Goal: Task Accomplishment & Management: Complete application form

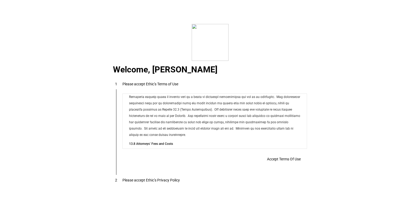
scroll to position [4267, 0]
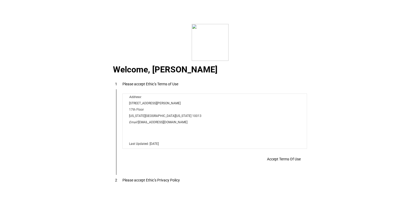
click at [284, 158] on span "Accept Terms Of Use" at bounding box center [284, 159] width 34 height 4
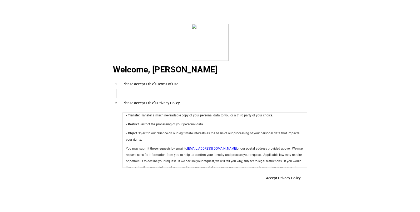
scroll to position [1876, 0]
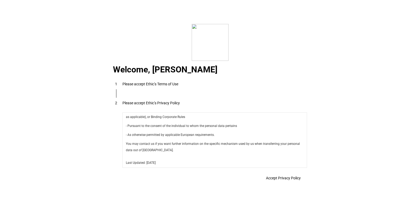
click at [285, 180] on span "Accept Privacy Policy" at bounding box center [283, 178] width 35 height 4
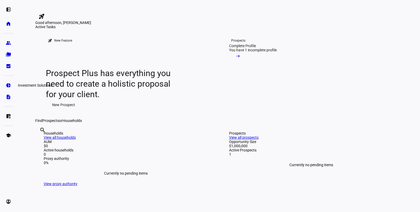
click at [11, 86] on eth-mat-symbol "pie_chart" at bounding box center [8, 85] width 5 height 5
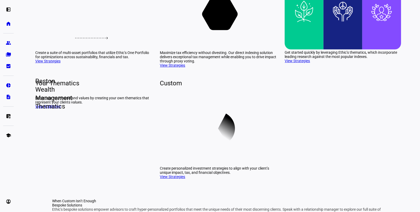
scroll to position [92, 0]
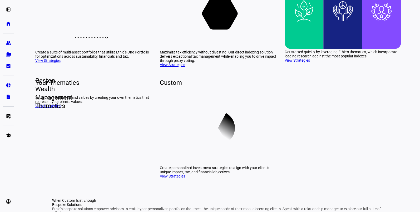
click at [172, 67] on link "View Strategies" at bounding box center [172, 65] width 25 height 4
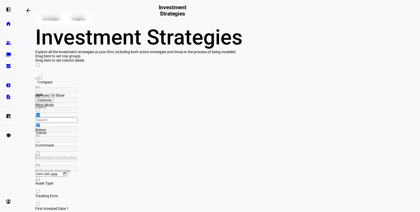
scroll to position [6, 0]
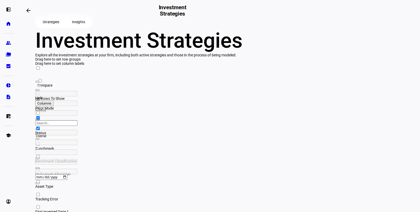
click at [52, 87] on span "Compare" at bounding box center [44, 85] width 15 height 4
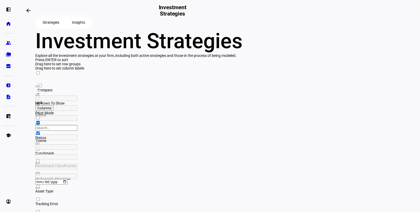
scroll to position [0, 0]
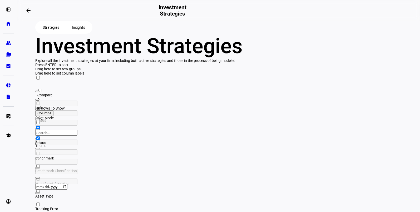
click at [79, 33] on span "Insights" at bounding box center [78, 27] width 13 height 11
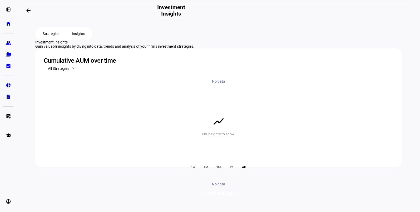
click at [43, 39] on span "Strategies" at bounding box center [51, 33] width 17 height 11
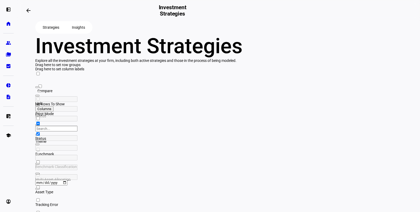
scroll to position [47, 0]
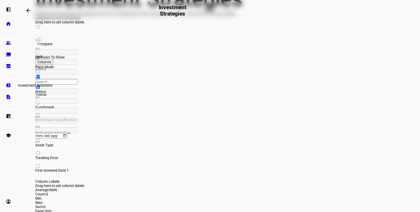
click at [9, 85] on eth-mat-symbol "pie_chart" at bounding box center [8, 85] width 5 height 5
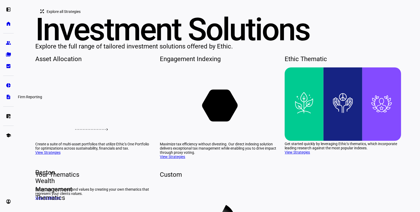
click at [9, 97] on eth-mat-symbol "description" at bounding box center [8, 96] width 5 height 5
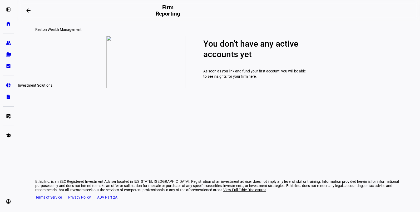
click at [8, 86] on eth-mat-symbol "pie_chart" at bounding box center [8, 85] width 5 height 5
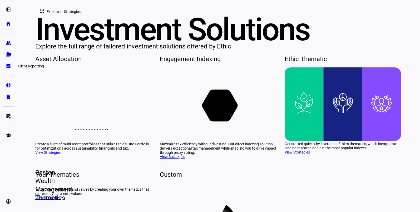
click at [8, 67] on eth-mat-symbol "bid_landscape" at bounding box center [8, 66] width 5 height 5
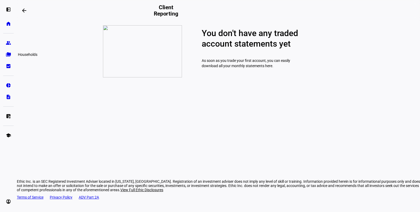
click at [7, 53] on eth-mat-symbol "folder_copy" at bounding box center [8, 54] width 5 height 5
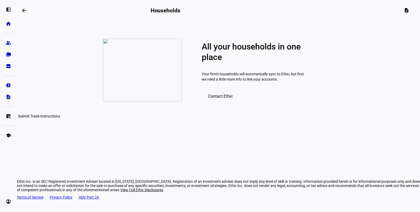
click at [9, 115] on eth-mat-symbol "list_alt_add" at bounding box center [8, 116] width 5 height 5
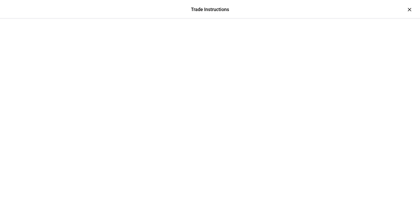
click at [368, 19] on div at bounding box center [210, 32] width 316 height 26
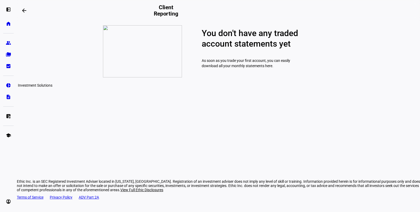
click at [9, 84] on eth-mat-symbol "pie_chart" at bounding box center [8, 85] width 5 height 5
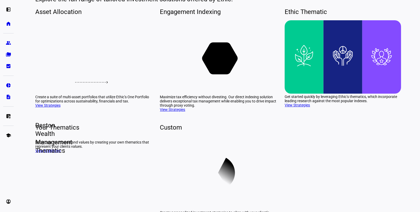
scroll to position [40, 0]
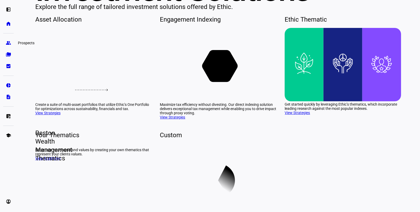
click at [9, 45] on eth-mat-symbol "group" at bounding box center [8, 42] width 5 height 5
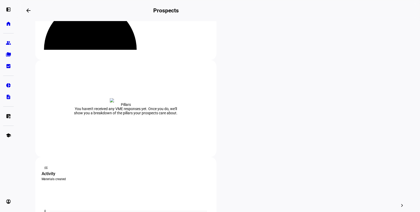
scroll to position [68, 0]
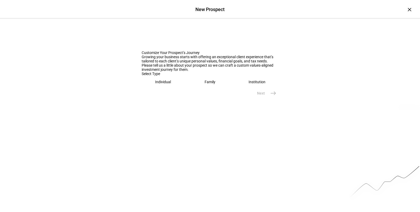
drag, startPoint x: 159, startPoint y: 142, endPoint x: 200, endPoint y: 162, distance: 46.4
click at [191, 99] on eth-prospect-name-form "Customize Your Prospect’s Journey Growing your business starts with offering an…" at bounding box center [210, 59] width 137 height 80
click at [206, 84] on div "Family" at bounding box center [210, 82] width 11 height 4
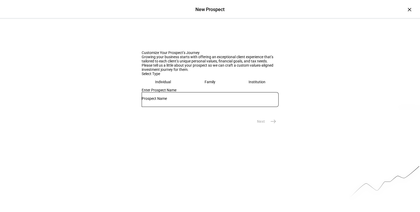
click at [168, 101] on input "text" at bounding box center [210, 98] width 137 height 4
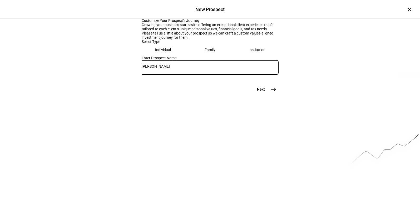
scroll to position [36, 0]
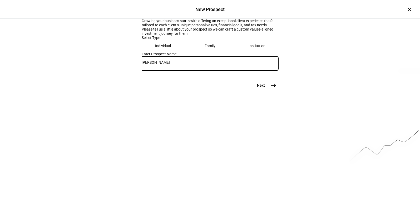
type input "[PERSON_NAME]"
click at [269, 91] on span "east" at bounding box center [273, 85] width 11 height 11
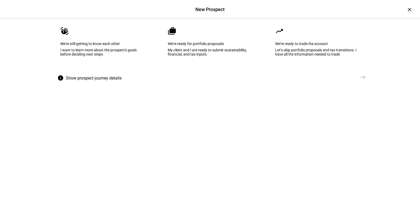
click at [218, 72] on eth-mega-radio-button "cases We’re ready for portfolio proposals My client and I are ready to submit s…" at bounding box center [210, 45] width 101 height 53
click at [361, 80] on mat-icon "east" at bounding box center [363, 77] width 6 height 6
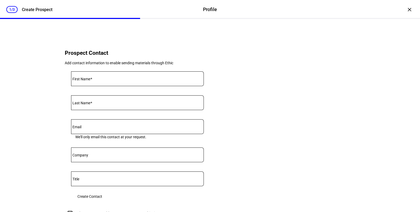
scroll to position [255, 0]
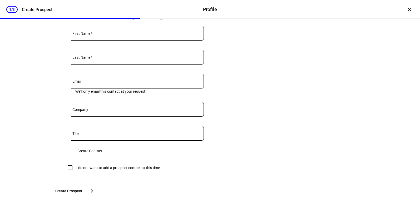
type input "350,000"
click at [125, 166] on div "I do not want to add a prospect contact at this time" at bounding box center [118, 168] width 84 height 4
click at [75, 163] on input "I do not want to add a prospect contact at this time" at bounding box center [70, 168] width 11 height 11
checkbox input "true"
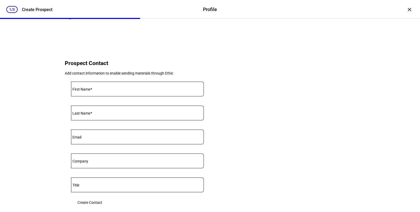
scroll to position [251, 0]
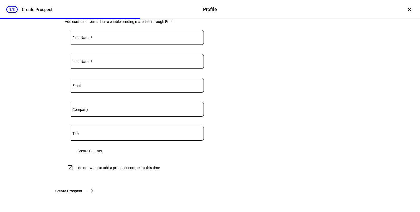
click at [82, 193] on span "Create Prospect" at bounding box center [68, 190] width 27 height 5
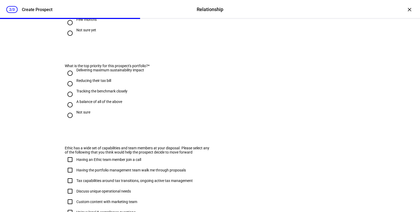
scroll to position [0, 0]
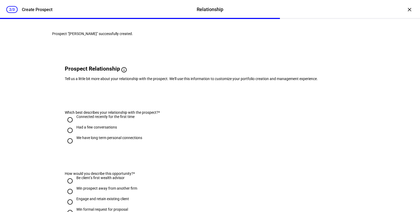
click at [88, 140] on div "We have long term personal connections" at bounding box center [109, 138] width 66 height 4
click at [75, 146] on input "We have long term personal connections" at bounding box center [70, 141] width 11 height 11
radio input "true"
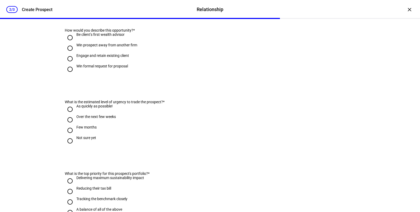
scroll to position [180, 0]
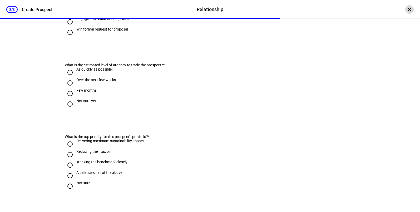
click at [406, 9] on div "×" at bounding box center [410, 9] width 8 height 8
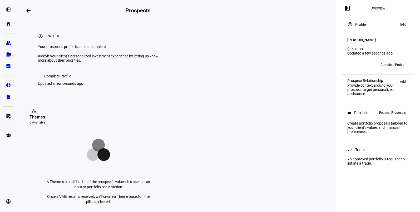
scroll to position [0, 0]
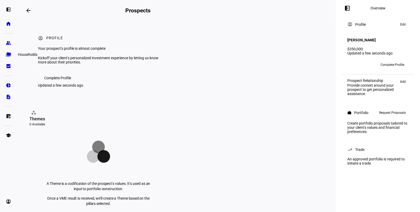
click at [10, 55] on eth-mat-symbol "folder_copy" at bounding box center [8, 54] width 5 height 5
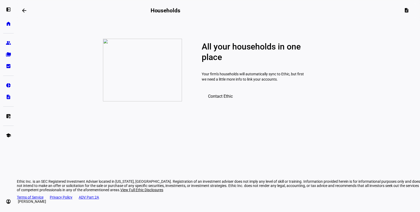
click at [9, 202] on eth-mat-symbol "account_circle" at bounding box center [8, 201] width 5 height 5
click at [9, 136] on eth-mat-symbol "school" at bounding box center [8, 135] width 5 height 5
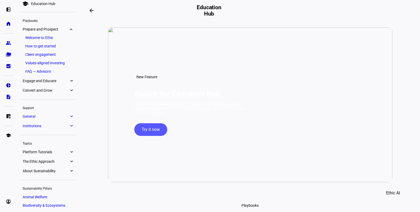
scroll to position [37, 0]
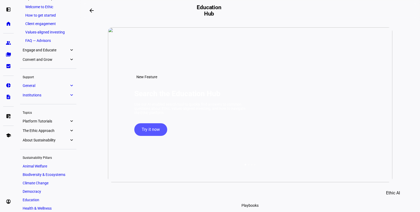
click at [44, 87] on span "General" at bounding box center [46, 86] width 46 height 4
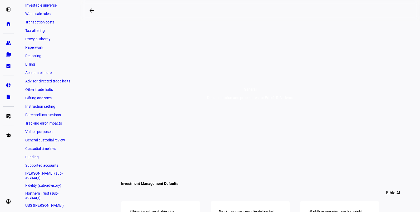
scroll to position [135, 0]
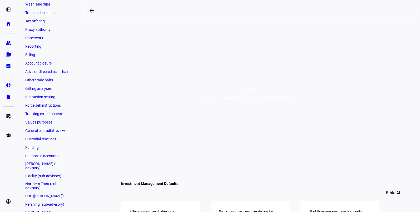
click at [41, 166] on link "[PERSON_NAME] (sub-advisory)" at bounding box center [48, 166] width 51 height 11
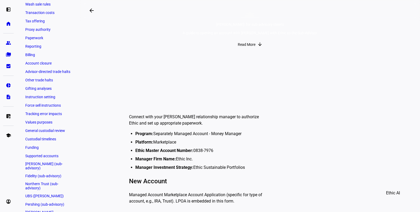
scroll to position [79, 0]
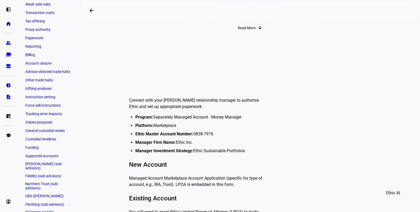
click at [246, 152] on li "Manager Investment Strategy: Ethic Sustainable Portfolios" at bounding box center [199, 151] width 129 height 6
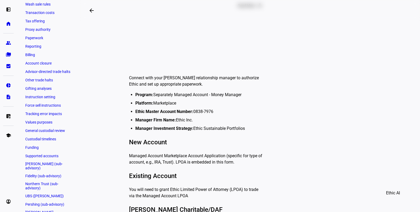
scroll to position [152, 0]
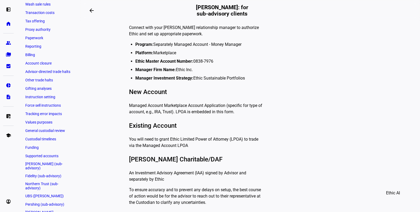
drag, startPoint x: 243, startPoint y: 78, endPoint x: 127, endPoint y: 29, distance: 126.6
click at [129, 29] on div "Connect with your [PERSON_NAME] relationship manager to authorize Ethic and set…" at bounding box center [196, 113] width 135 height 186
copy div "Connect with your [PERSON_NAME] relationship manager to authorize Ethic and set…"
drag, startPoint x: 128, startPoint y: 124, endPoint x: 187, endPoint y: 143, distance: 61.9
click at [187, 143] on div "Connect with your [PERSON_NAME] relationship manager to authorize Ethic and set…" at bounding box center [196, 113] width 135 height 186
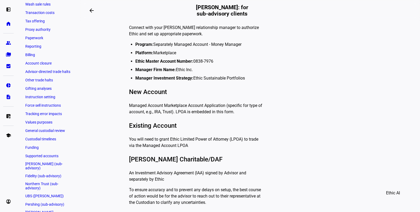
copy div "Existing Account You will need to grant Ethic Limited Power of Attorney (LPOA) …"
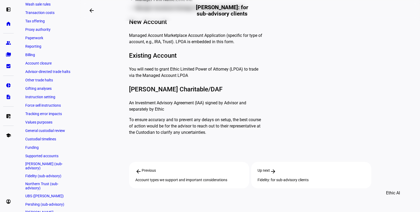
scroll to position [231, 0]
